Goal: Task Accomplishment & Management: Use online tool/utility

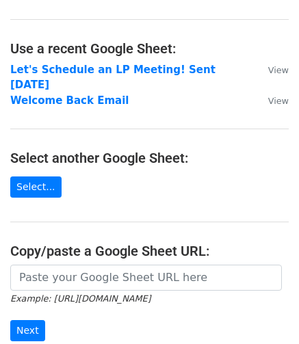
scroll to position [53, 0]
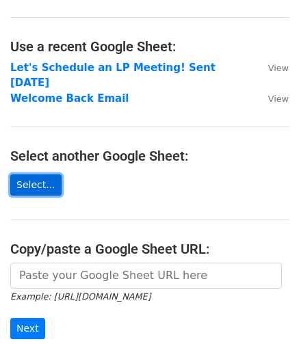
click at [38, 175] on link "Select..." at bounding box center [35, 185] width 51 height 21
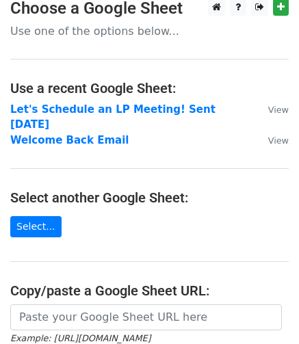
scroll to position [0, 0]
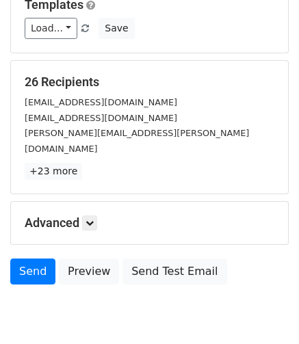
scroll to position [239, 0]
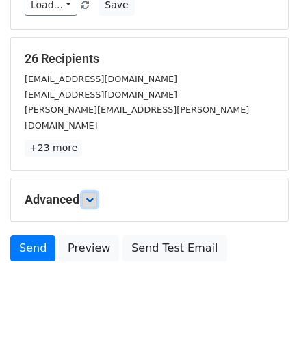
click at [94, 196] on icon at bounding box center [90, 200] width 8 height 8
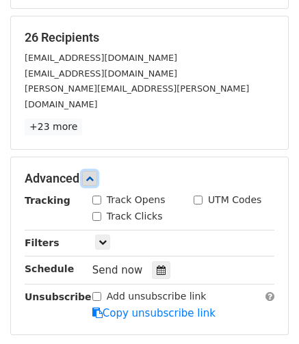
scroll to position [261, 0]
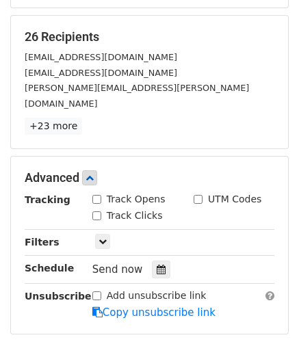
click at [97, 195] on input "Track Opens" at bounding box center [96, 199] width 9 height 9
checkbox input "true"
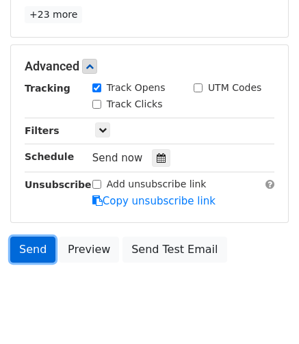
click at [34, 237] on link "Send" at bounding box center [32, 250] width 45 height 26
